Goal: Information Seeking & Learning: Get advice/opinions

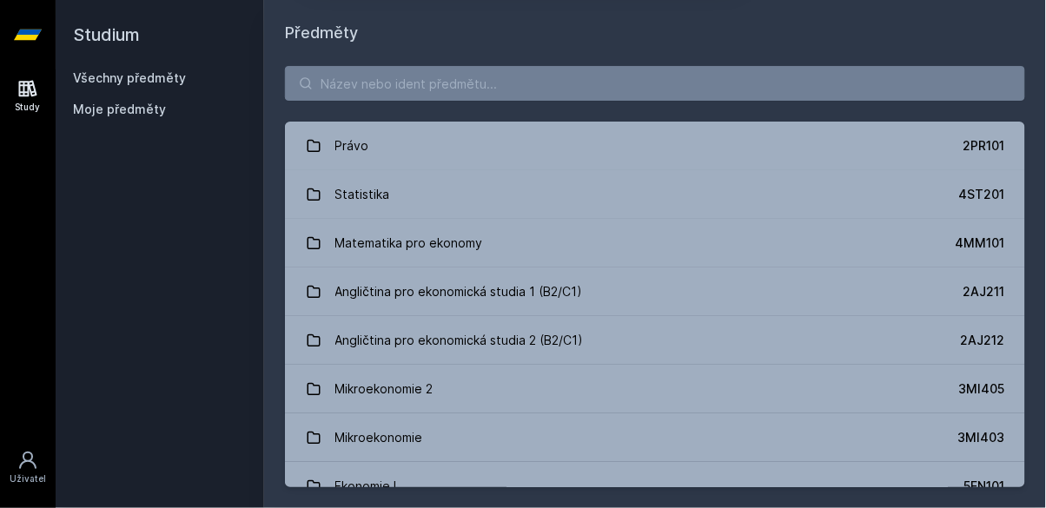
click at [529, 188] on link "Statistika 4ST201" at bounding box center [655, 194] width 740 height 49
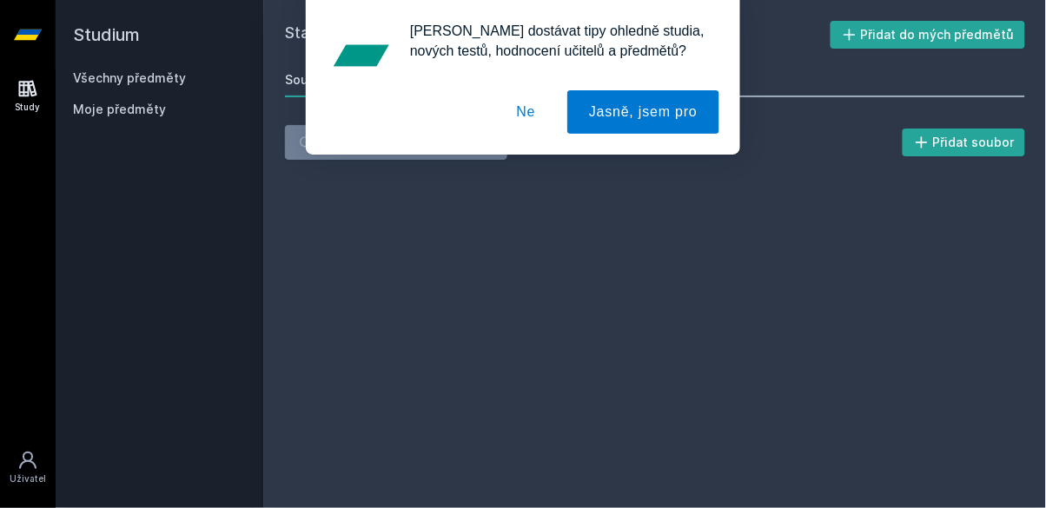
click at [529, 113] on button "Ne" at bounding box center [526, 111] width 63 height 43
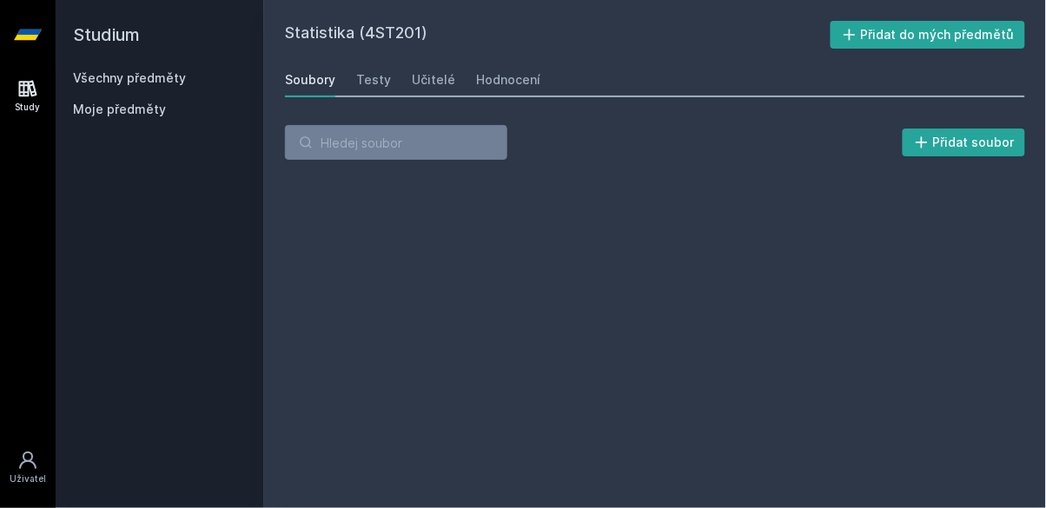
click at [425, 74] on div "Učitelé" at bounding box center [433, 79] width 43 height 17
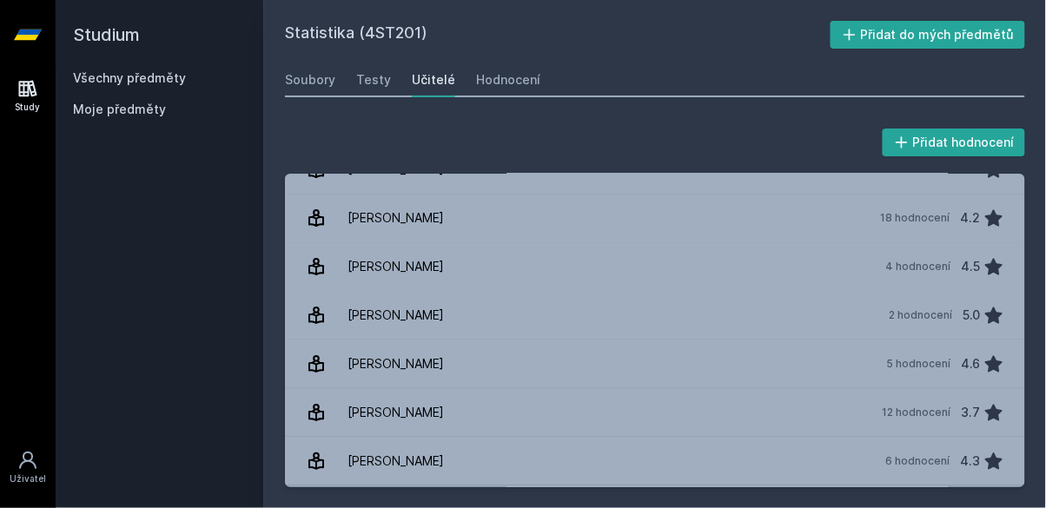
scroll to position [1390, 0]
click at [443, 261] on link "[PERSON_NAME] 4 hodnocení 4.5" at bounding box center [655, 267] width 740 height 49
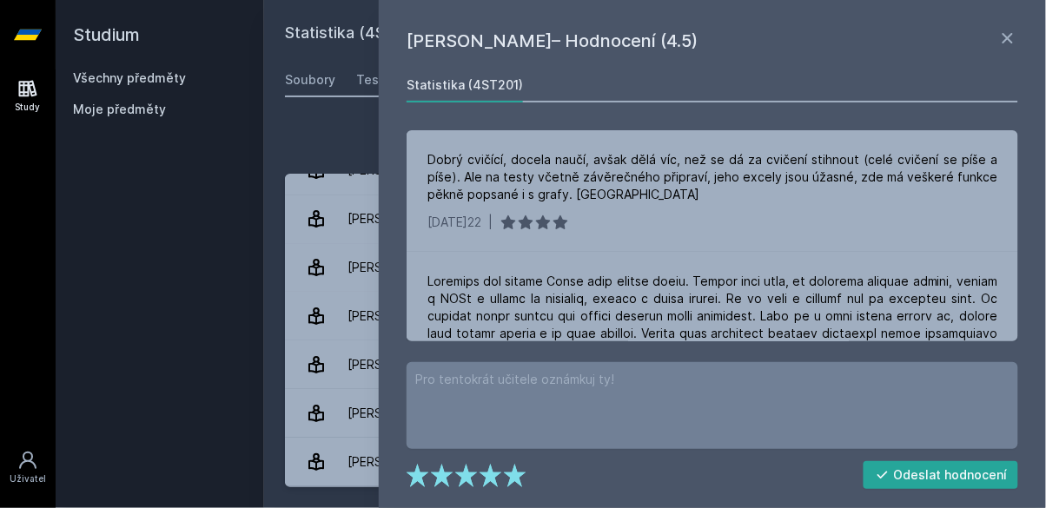
click at [1009, 37] on icon at bounding box center [1007, 38] width 21 height 21
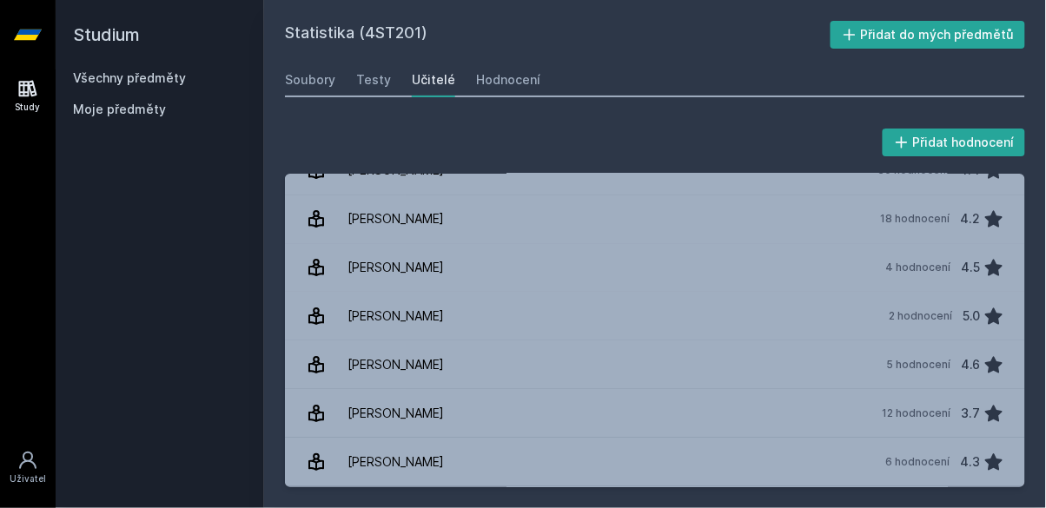
click at [512, 74] on div "Hodnocení" at bounding box center [508, 79] width 64 height 17
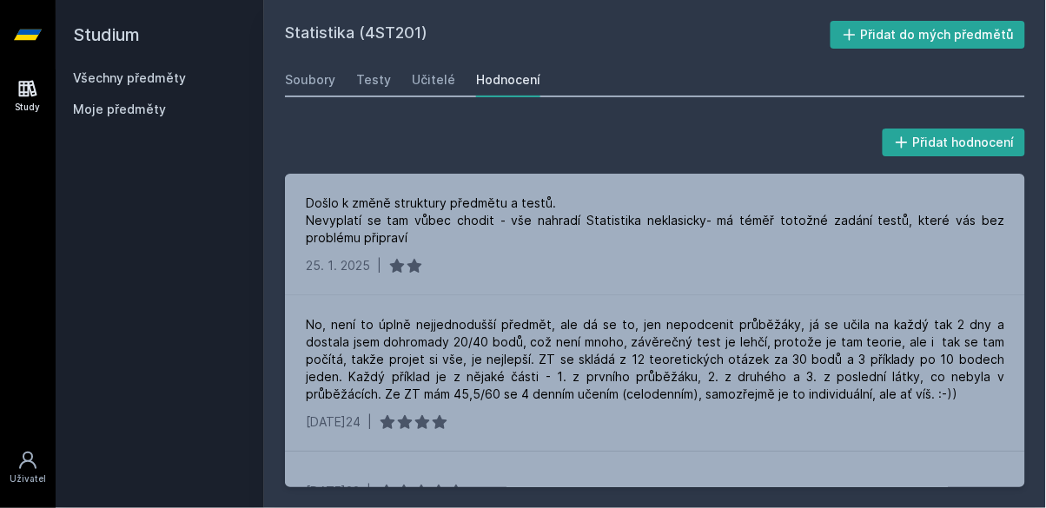
click at [434, 76] on div "Učitelé" at bounding box center [433, 79] width 43 height 17
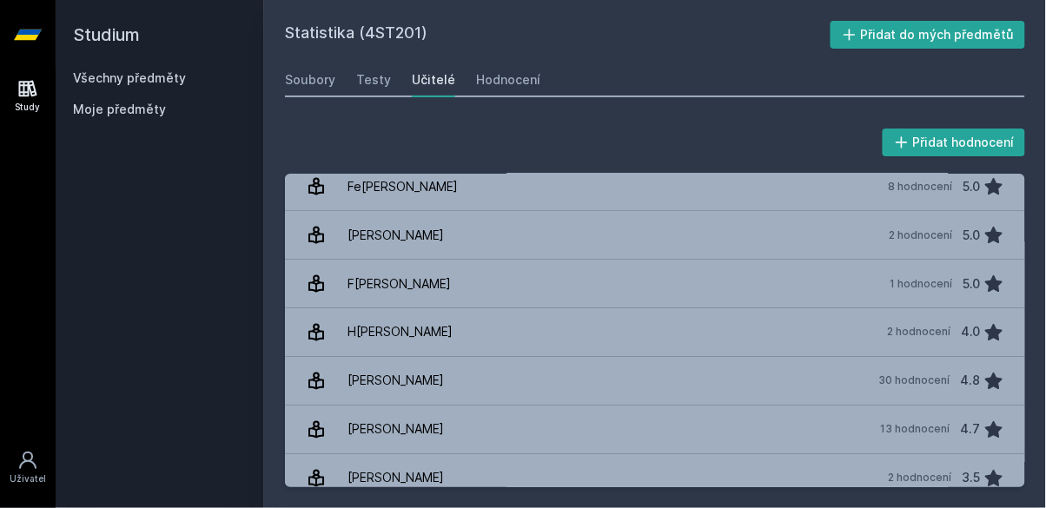
scroll to position [722, 0]
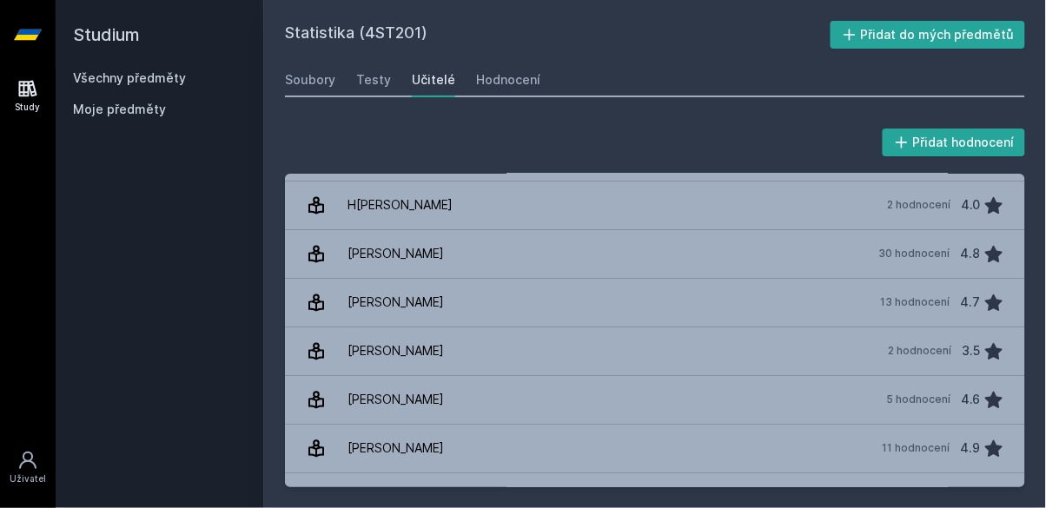
click at [452, 251] on link "[PERSON_NAME] 30 hodnocení 4.8" at bounding box center [655, 254] width 740 height 49
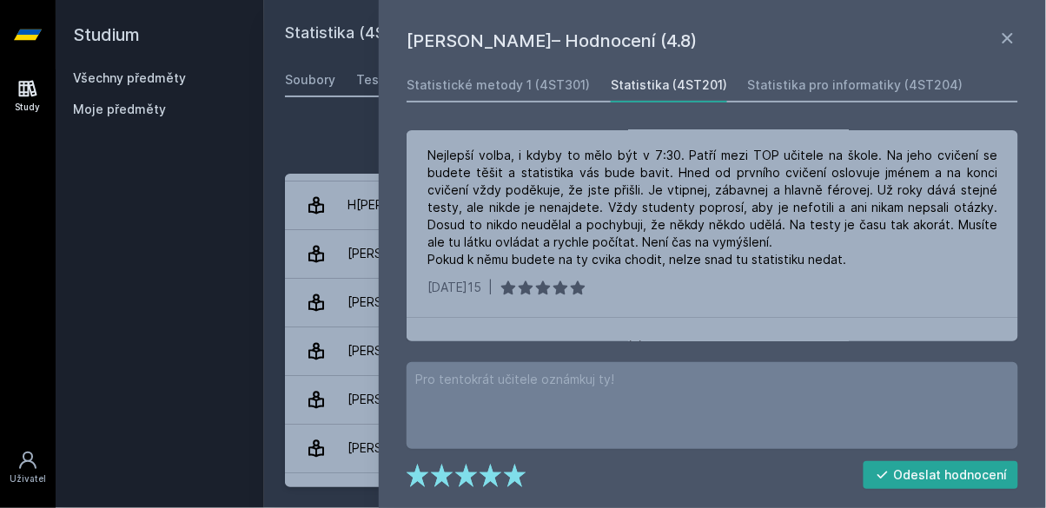
scroll to position [799, 0]
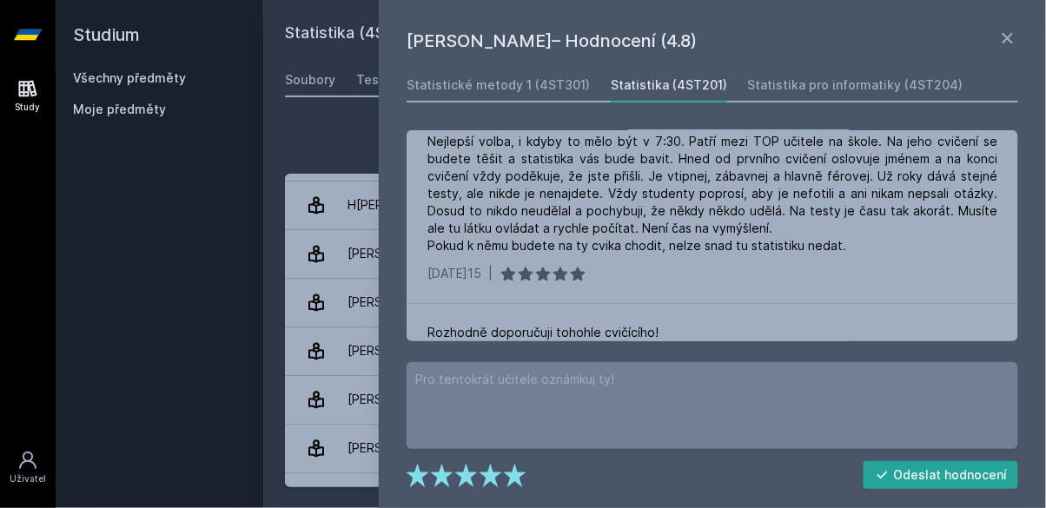
click at [563, 70] on link "Statistické metody 1 (4ST301)" at bounding box center [497, 85] width 183 height 35
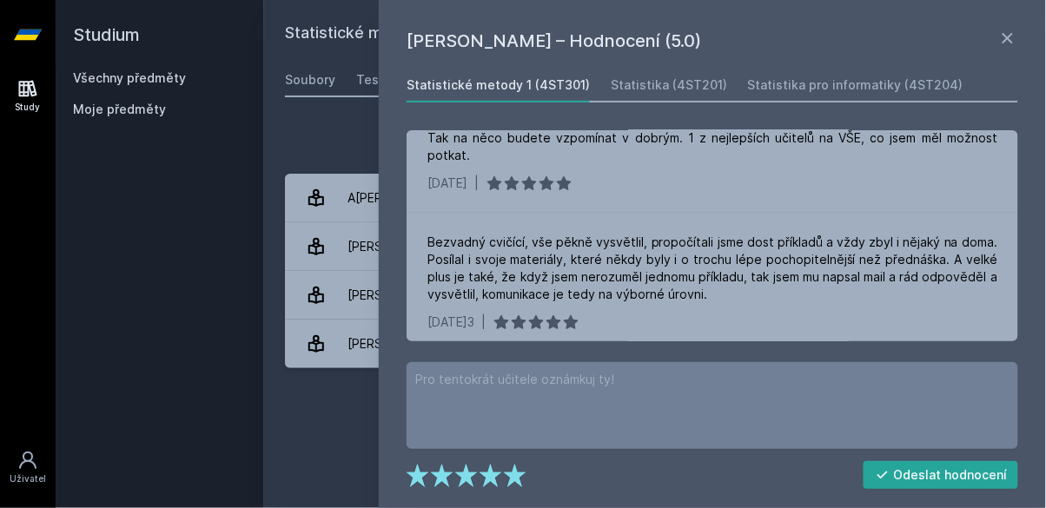
scroll to position [32, 0]
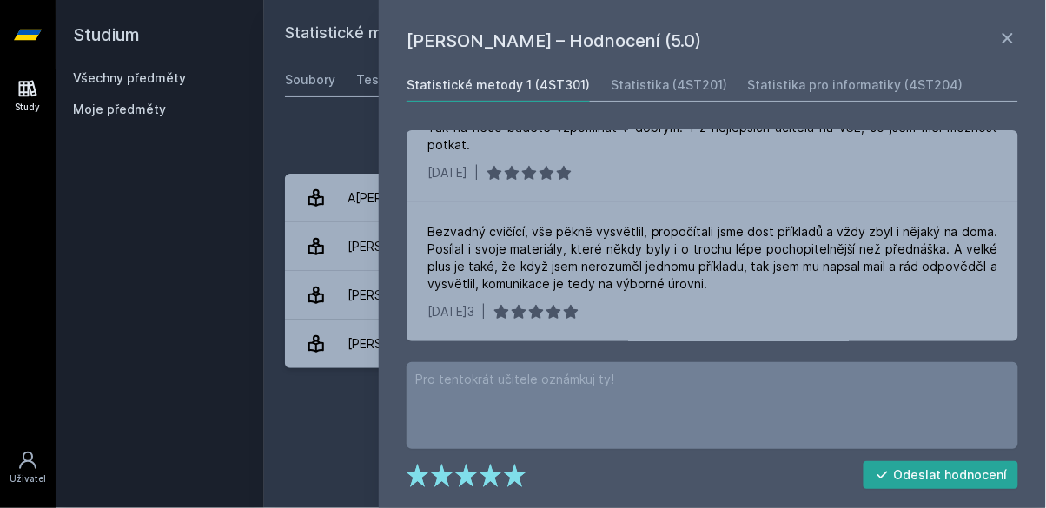
click at [907, 83] on div "Statistika pro informatiky (4ST204)" at bounding box center [855, 84] width 215 height 17
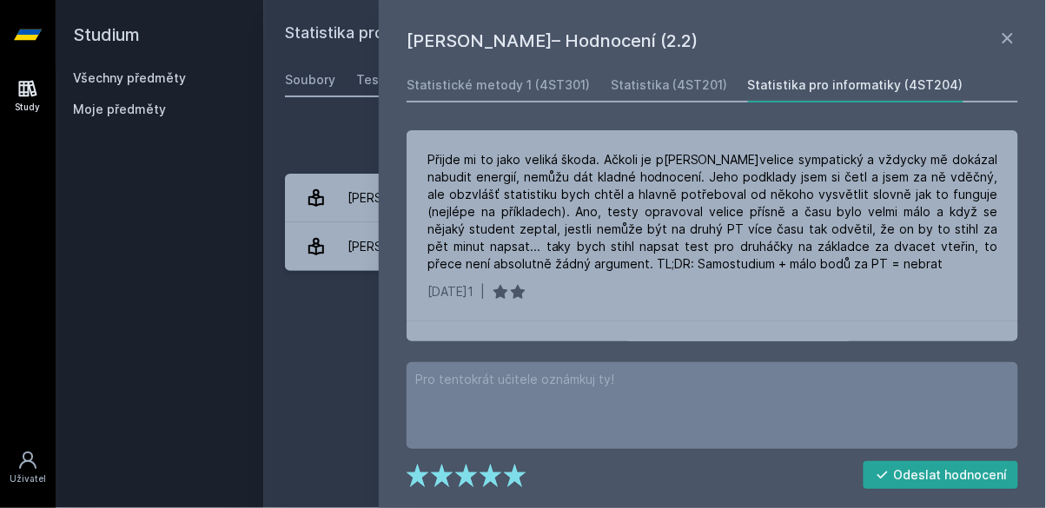
click at [662, 85] on div "Statistika (4ST201)" at bounding box center [669, 84] width 116 height 17
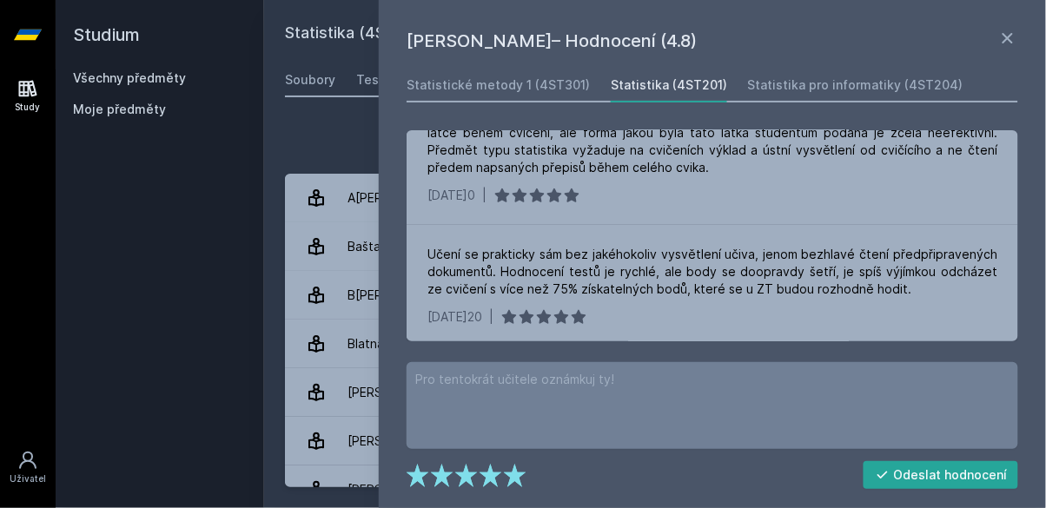
scroll to position [257, 0]
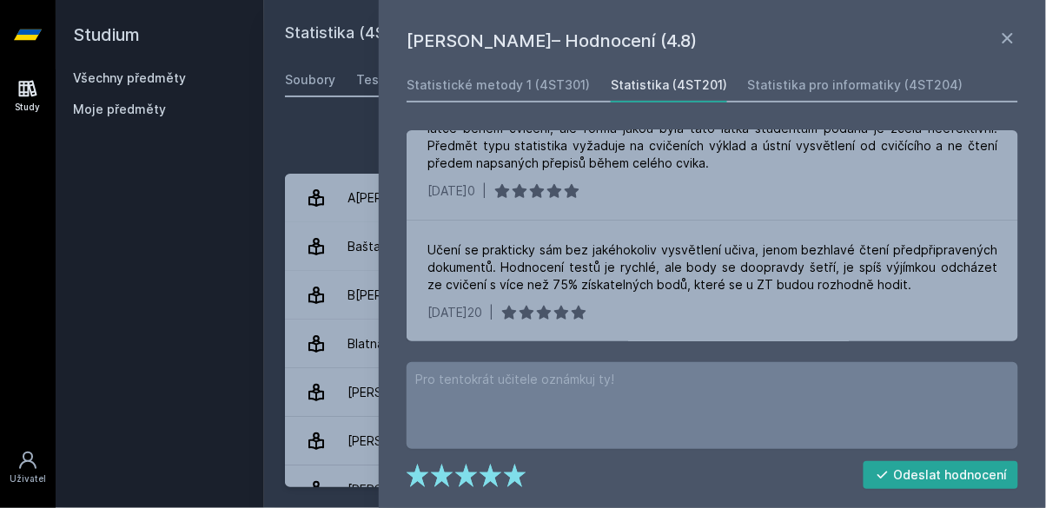
click at [1004, 36] on icon at bounding box center [1007, 38] width 21 height 21
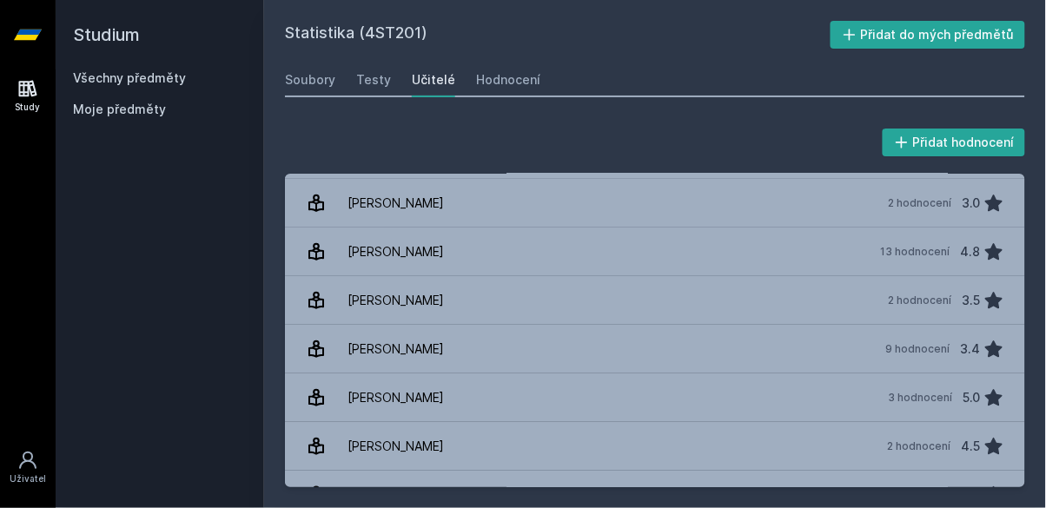
scroll to position [294, 0]
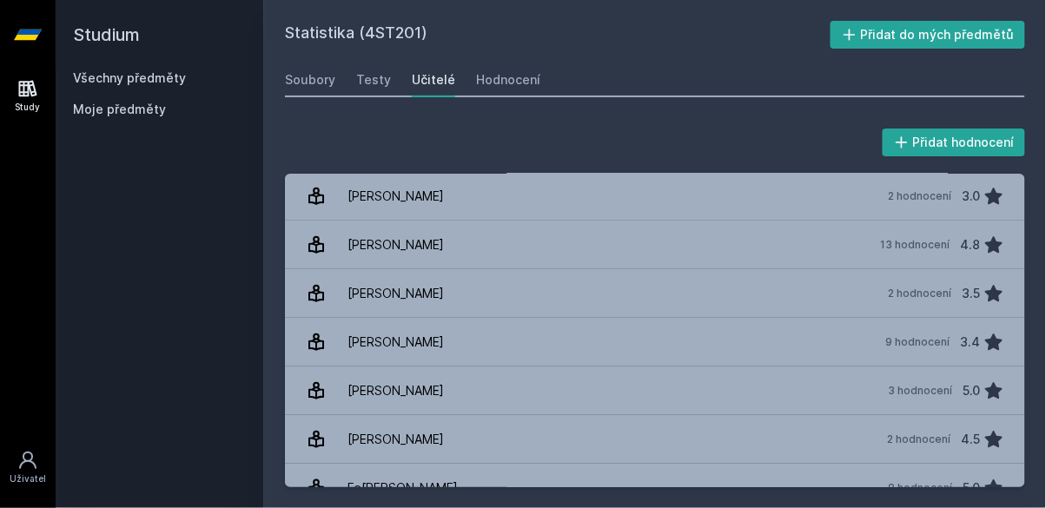
click at [452, 398] on link "[PERSON_NAME] 3 hodnocení 5.0" at bounding box center [655, 391] width 740 height 49
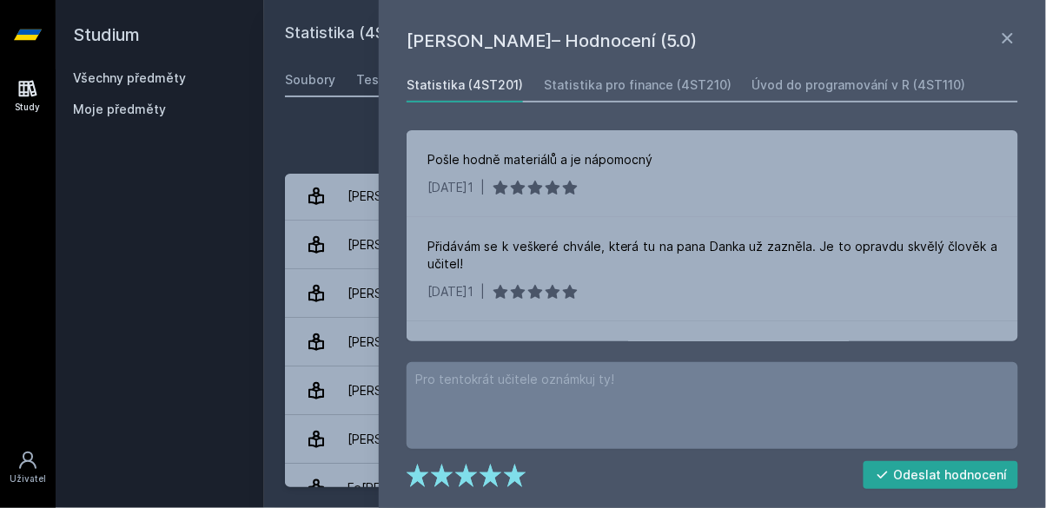
scroll to position [60, 0]
click at [670, 76] on link "Statistika pro finance (4ST210)" at bounding box center [638, 85] width 188 height 35
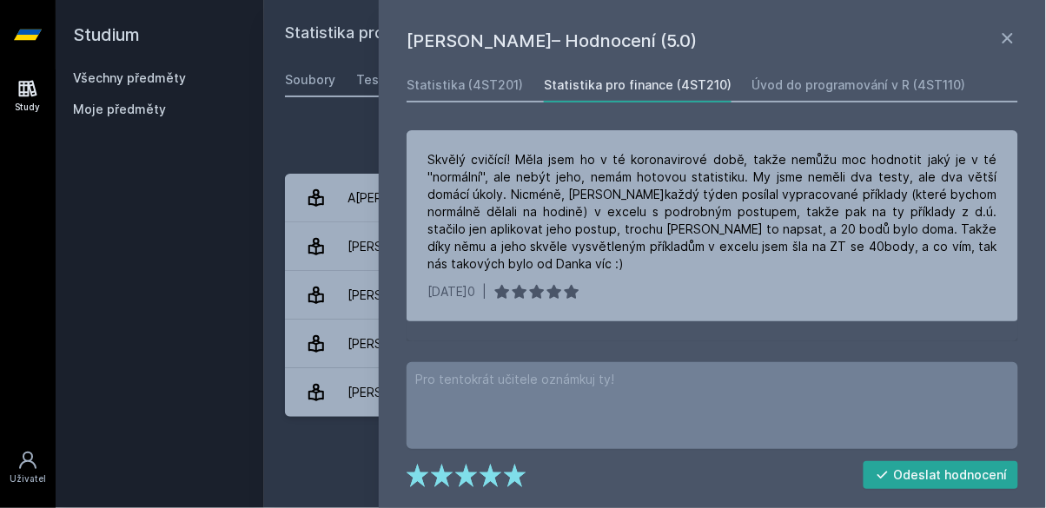
click at [498, 87] on div "Statistika (4ST201)" at bounding box center [464, 84] width 116 height 17
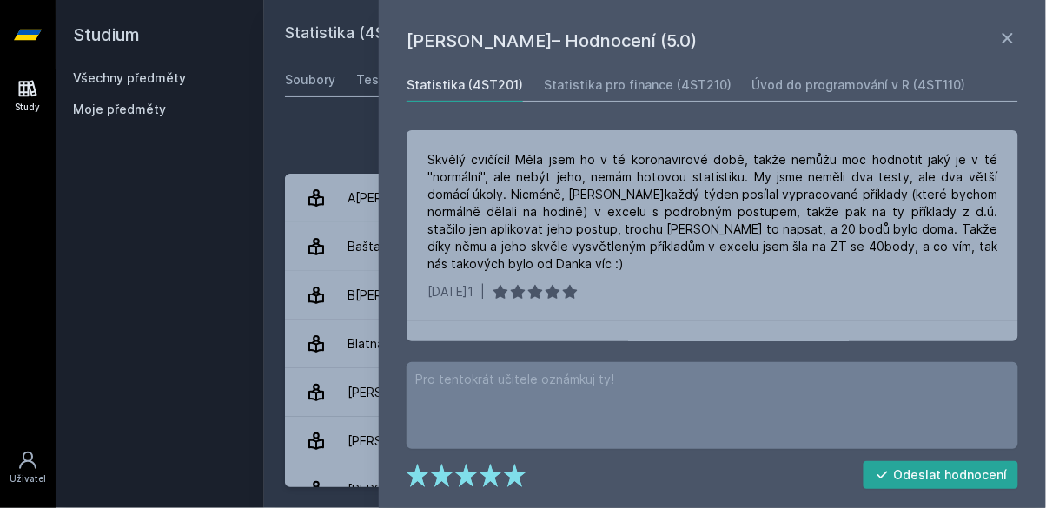
click at [1009, 31] on icon at bounding box center [1007, 38] width 21 height 21
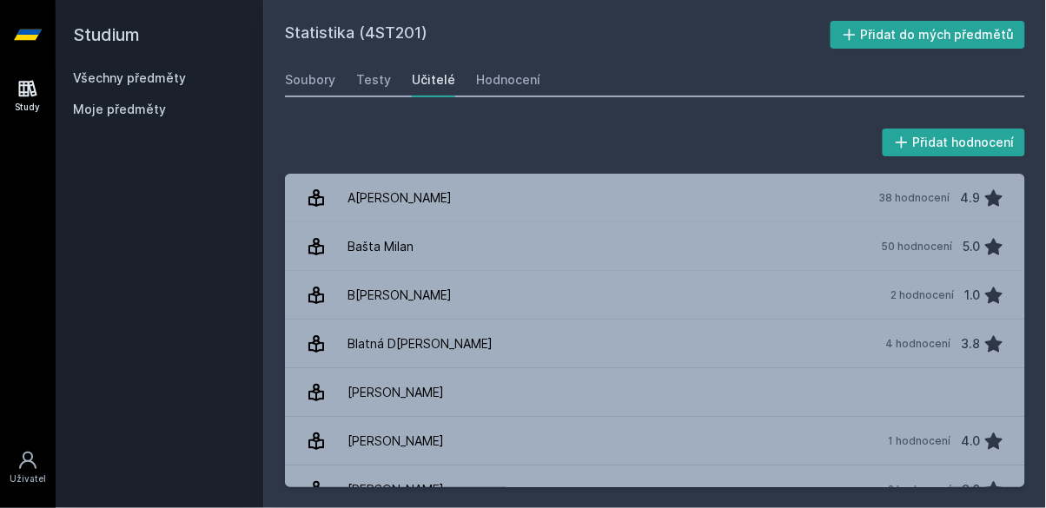
click at [483, 72] on div "Hodnocení" at bounding box center [508, 79] width 64 height 17
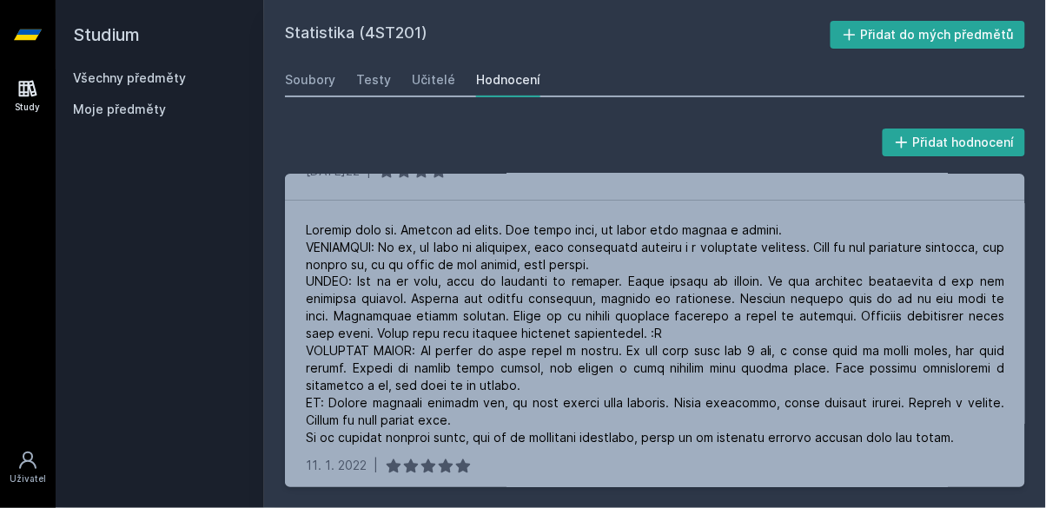
scroll to position [632, 0]
click at [752, 161] on div "Přidat hodnocení Došlo k změně struktury předmětu a testů. Nevyplatí se tam vůb…" at bounding box center [655, 306] width 740 height 362
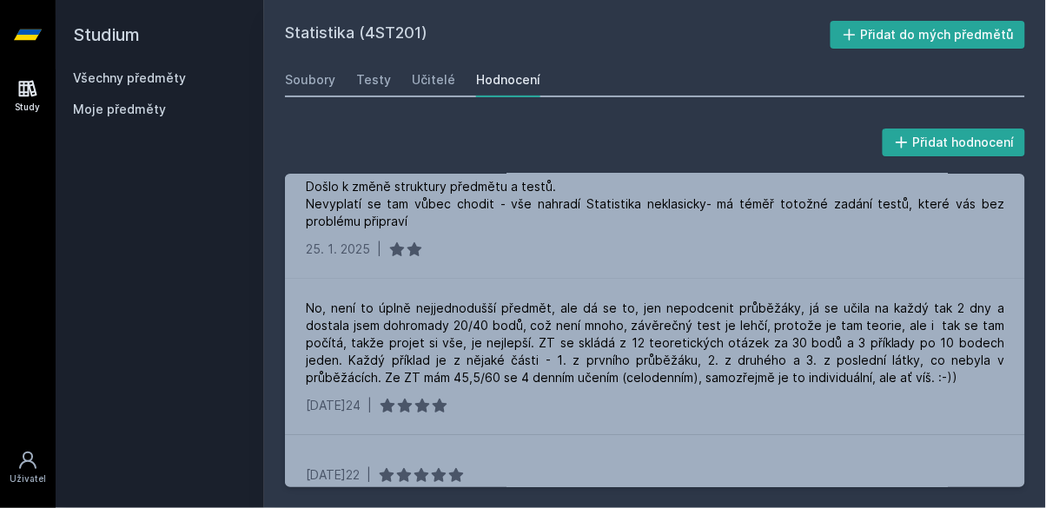
scroll to position [0, 0]
